Goal: Task Accomplishment & Management: Use online tool/utility

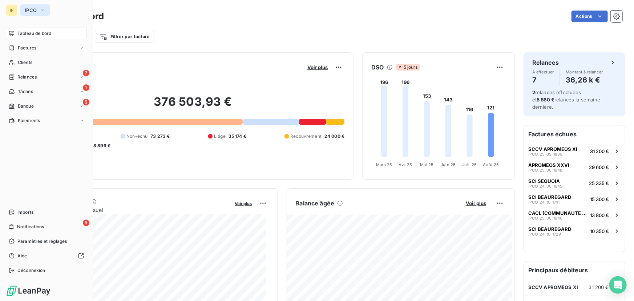
click at [38, 11] on button "IPCO" at bounding box center [34, 10] width 29 height 12
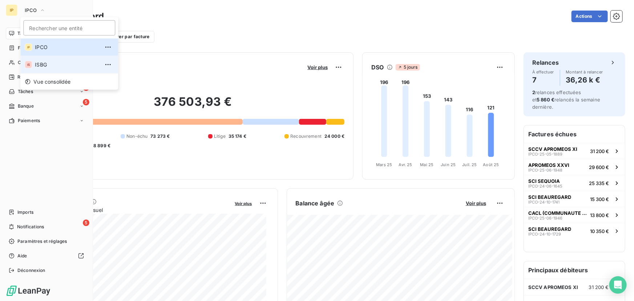
click at [43, 65] on span "ISBG" at bounding box center [67, 64] width 64 height 7
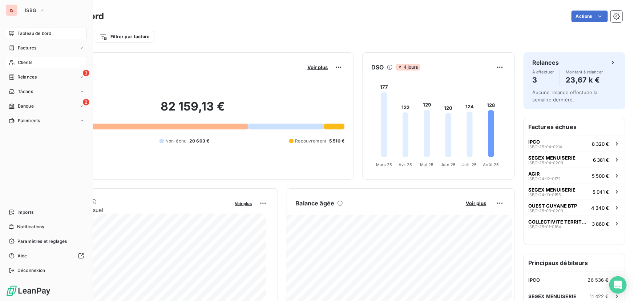
click at [21, 62] on span "Clients" at bounding box center [25, 62] width 15 height 7
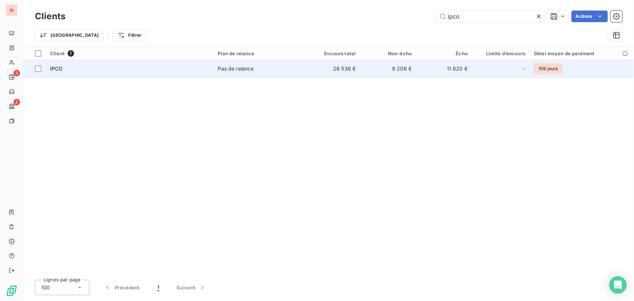
type input "ipco"
click at [296, 68] on span "Pas de relance" at bounding box center [259, 68] width 82 height 7
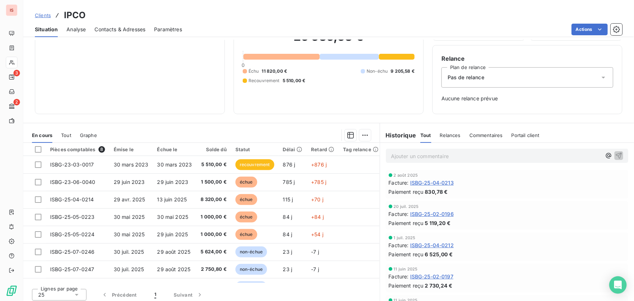
scroll to position [57, 0]
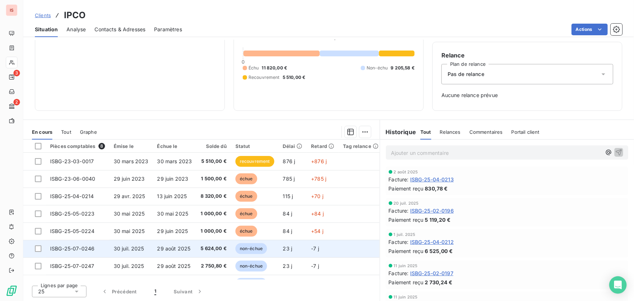
click at [211, 247] on span "5 624,00 €" at bounding box center [213, 248] width 26 height 7
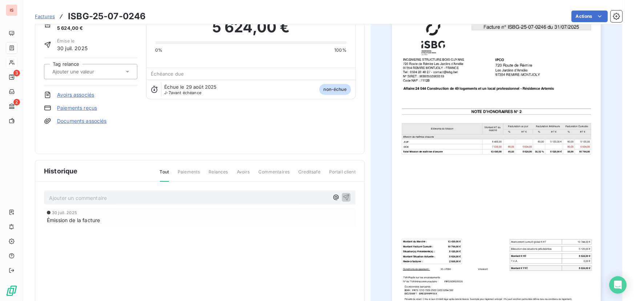
scroll to position [66, 0]
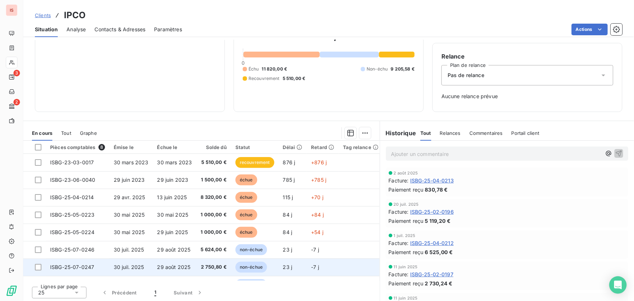
scroll to position [57, 0]
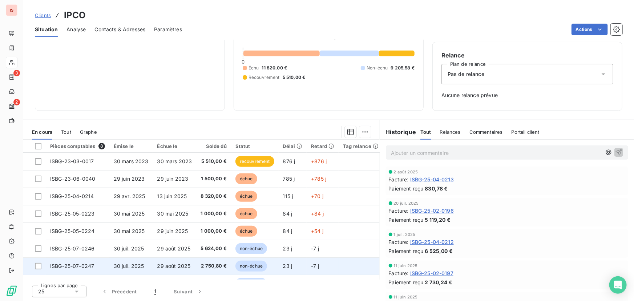
click at [221, 263] on span "2 750,80 €" at bounding box center [213, 265] width 26 height 7
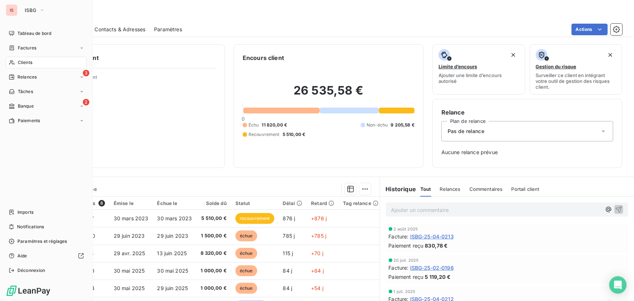
click at [10, 7] on div "IS" at bounding box center [12, 10] width 12 height 12
click at [40, 10] on icon "button" at bounding box center [42, 10] width 6 height 7
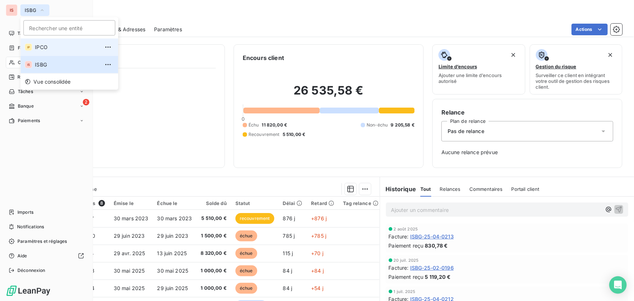
click at [39, 47] on span "IPCO" at bounding box center [67, 47] width 64 height 7
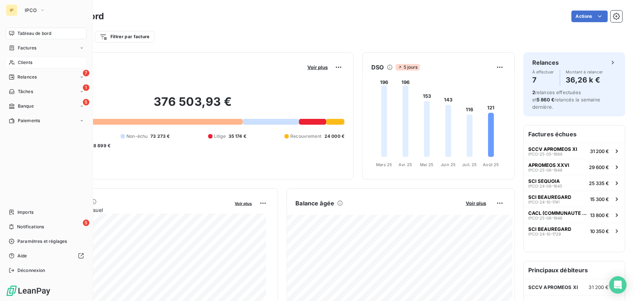
click at [29, 63] on span "Clients" at bounding box center [25, 62] width 15 height 7
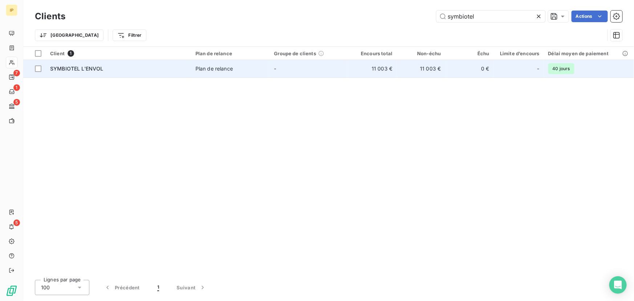
type input "symbiotel"
click at [110, 71] on div "SYMBIOTEL L'ENVOL" at bounding box center [118, 68] width 137 height 7
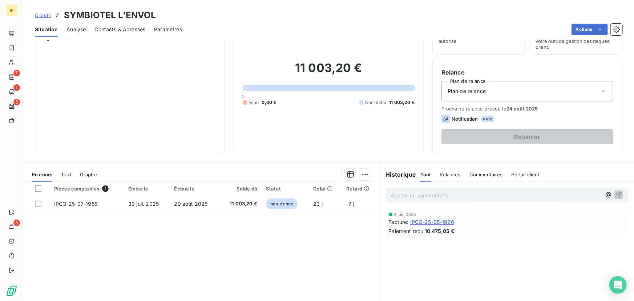
scroll to position [44, 0]
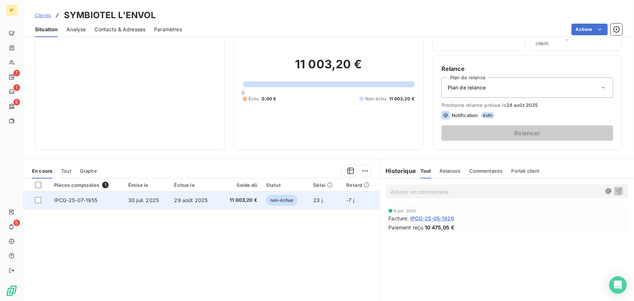
click at [201, 197] on span "29 août 2025" at bounding box center [190, 200] width 33 height 6
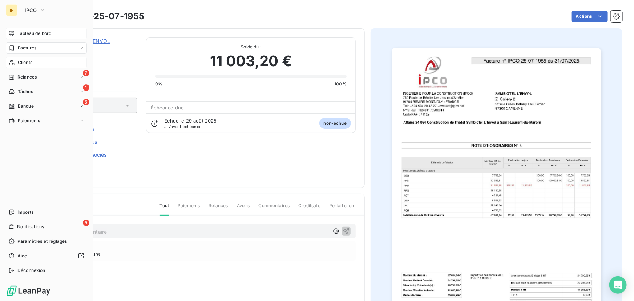
click at [28, 33] on span "Tableau de bord" at bounding box center [34, 33] width 34 height 7
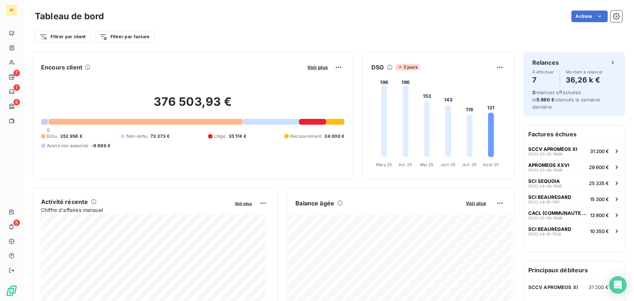
click at [286, 19] on div "Actions" at bounding box center [367, 17] width 509 height 12
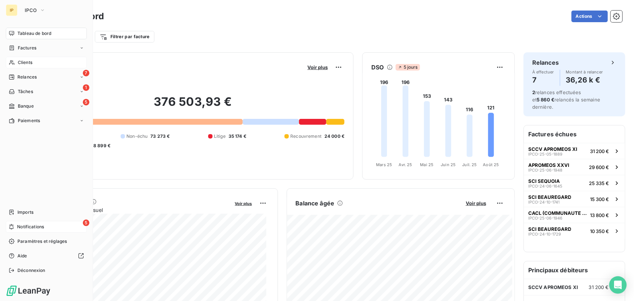
click at [17, 226] on span "Notifications" at bounding box center [30, 226] width 27 height 7
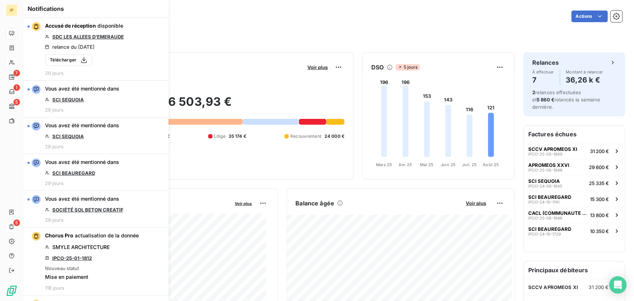
click at [214, 20] on div "Actions" at bounding box center [367, 17] width 509 height 12
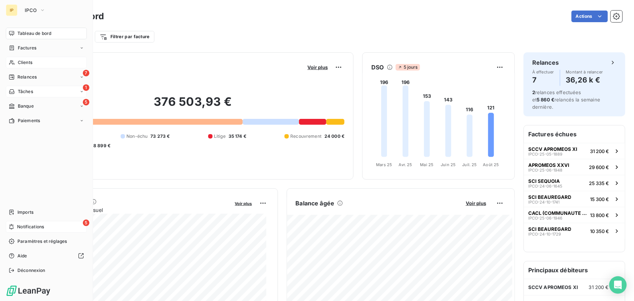
click at [19, 90] on span "Tâches" at bounding box center [25, 91] width 15 height 7
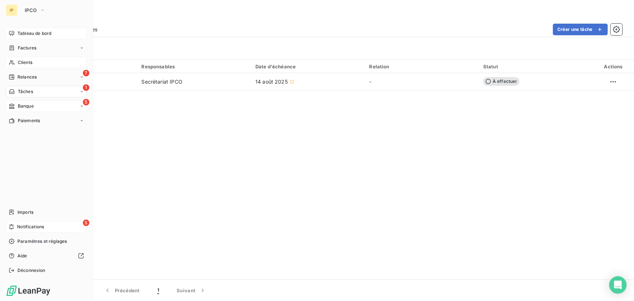
click at [29, 107] on span "Banque" at bounding box center [26, 106] width 16 height 7
